Goal: Book appointment/travel/reservation

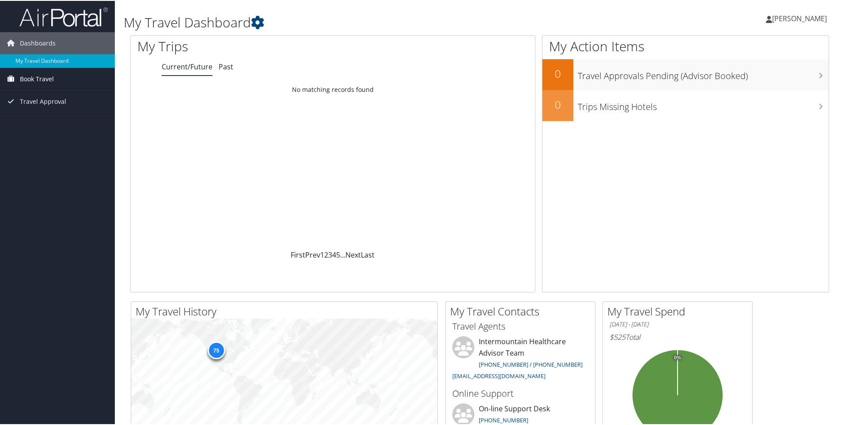
click at [20, 82] on span "Book Travel" at bounding box center [37, 78] width 34 height 22
click at [49, 107] on link "Book/Manage Online Trips" at bounding box center [57, 109] width 115 height 13
